Goal: Task Accomplishment & Management: Manage account settings

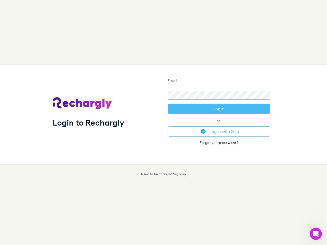
click at [163, 123] on div "Login to Rechargly" at bounding box center [106, 114] width 115 height 99
click at [219, 81] on input "Email" at bounding box center [219, 81] width 102 height 8
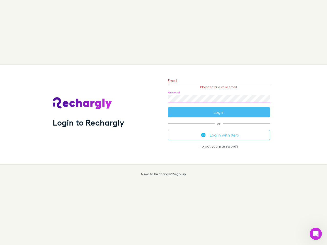
click at [219, 109] on form "Email Please enter a valid email. Password Log in" at bounding box center [219, 95] width 102 height 44
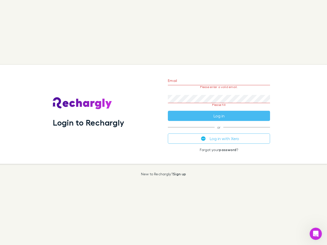
click at [219, 131] on div "Email Please enter a valid email. Password Please fill Log in or Log in with Xe…" at bounding box center [219, 114] width 110 height 99
click at [316, 234] on icon "Open Intercom Messenger" at bounding box center [315, 234] width 8 height 8
